Goal: Task Accomplishment & Management: Use online tool/utility

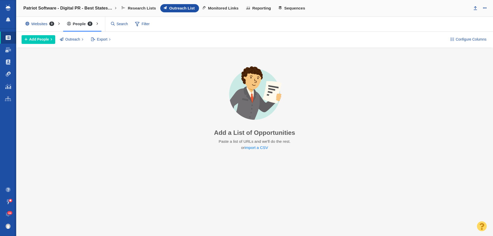
click at [12, 71] on link "Link Monitoring" at bounding box center [8, 74] width 16 height 12
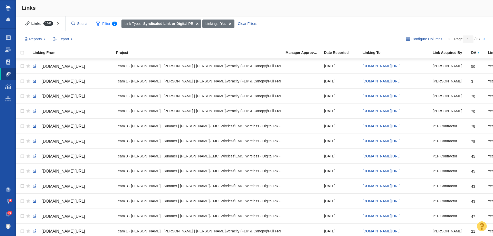
click at [105, 22] on span "Filter 2" at bounding box center [106, 24] width 27 height 10
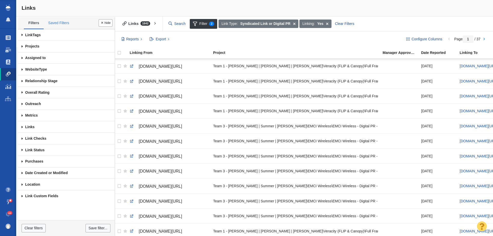
click at [61, 25] on link "Saved Filters" at bounding box center [59, 23] width 30 height 11
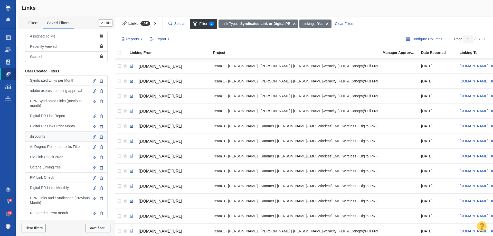
scroll to position [11, 0]
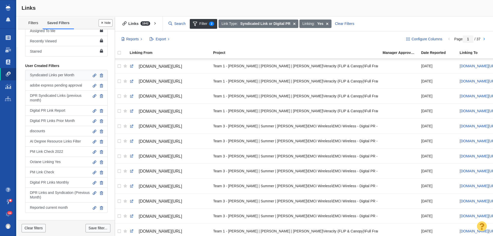
click at [64, 76] on span "Syndicated Links per Month" at bounding box center [52, 75] width 44 height 4
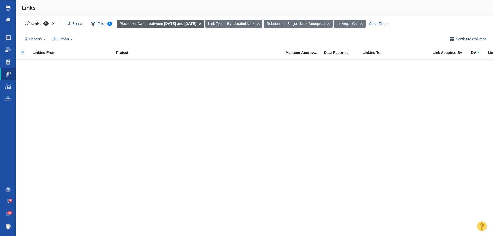
click at [202, 23] on span at bounding box center [200, 24] width 8 height 9
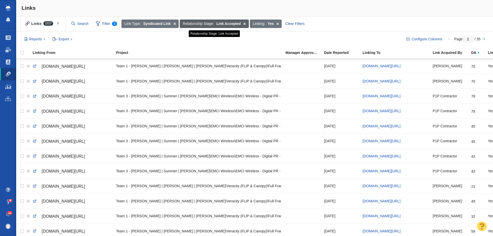
click at [245, 23] on span at bounding box center [245, 24] width 8 height 9
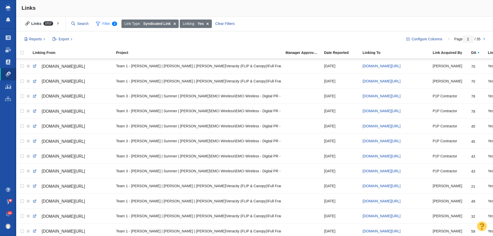
click at [99, 25] on span at bounding box center [98, 24] width 4 height 6
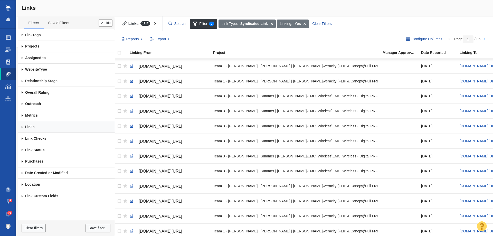
click at [42, 125] on link "Links" at bounding box center [66, 127] width 97 height 12
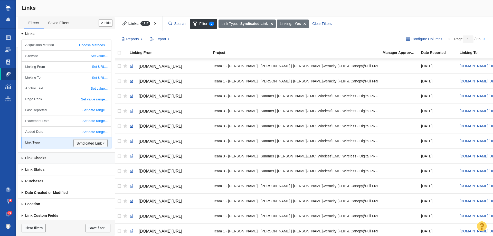
scroll to position [95, 0]
click at [85, 144] on link "Syndicated Link" at bounding box center [90, 142] width 34 height 8
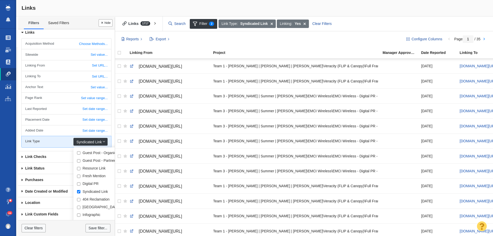
click at [77, 184] on input "Digital PR" at bounding box center [78, 183] width 3 height 3
checkbox input "true"
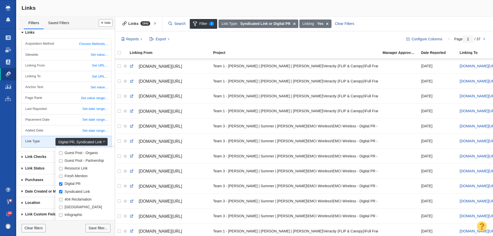
click at [98, 142] on link "Digital PR , Syndicated Link" at bounding box center [81, 142] width 52 height 8
click at [43, 156] on link "Link Checks" at bounding box center [66, 157] width 97 height 12
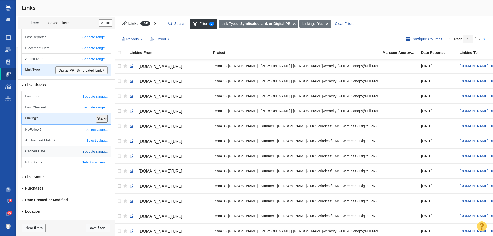
scroll to position [172, 0]
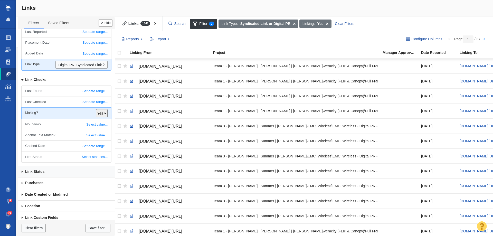
click at [57, 171] on link "Link Status" at bounding box center [66, 172] width 97 height 12
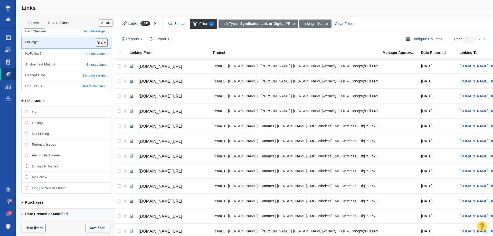
scroll to position [265, 0]
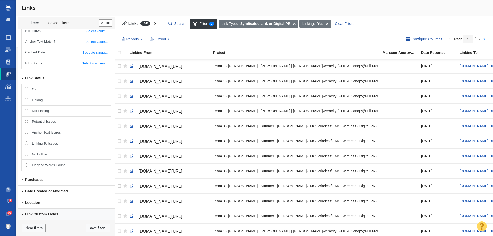
click at [55, 211] on link "Link Custom Fields" at bounding box center [66, 215] width 97 height 12
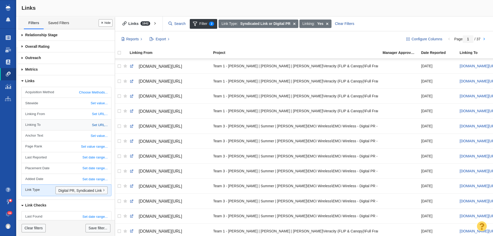
scroll to position [0, 0]
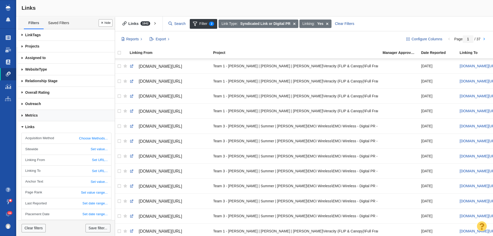
click at [43, 113] on link "Metrics" at bounding box center [66, 116] width 97 height 12
select select "all"
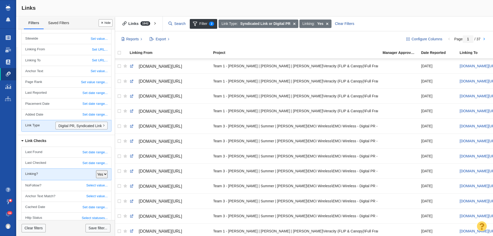
scroll to position [488, 0]
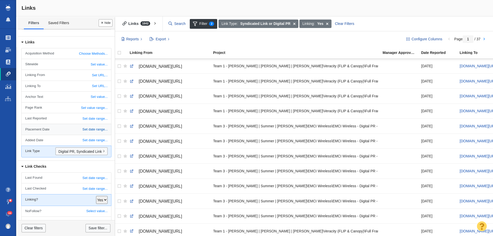
click at [89, 133] on link "Set date range..." at bounding box center [66, 129] width 89 height 11
click at [89, 134] on select "All Today Yesterday or today This week This month Last Week Last Month Custom d…" at bounding box center [85, 130] width 43 height 8
select select "3"
click at [64, 130] on select "All Today Yesterday or today This week This month Last Week Last Month Custom d…" at bounding box center [85, 130] width 43 height 8
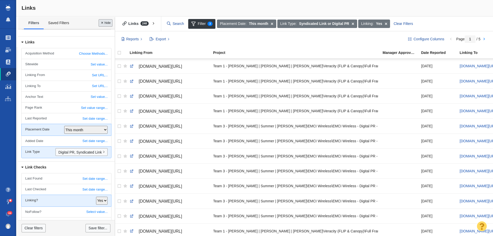
click at [102, 23] on button "Done" at bounding box center [106, 22] width 14 height 7
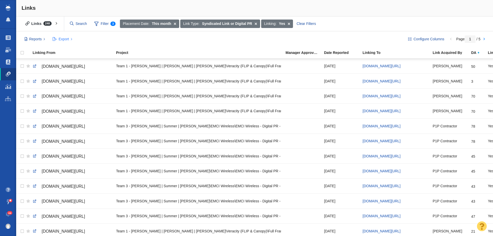
click at [59, 37] on span "Export" at bounding box center [64, 38] width 10 height 5
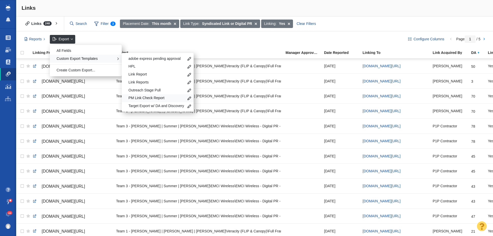
click at [149, 97] on span "PM Link Check Report" at bounding box center [156, 98] width 56 height 5
